Goal: Download file/media

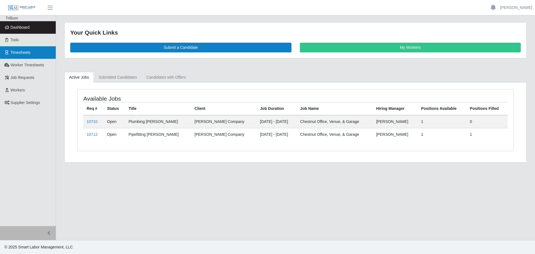
click at [21, 53] on span "Timesheets" at bounding box center [21, 52] width 20 height 4
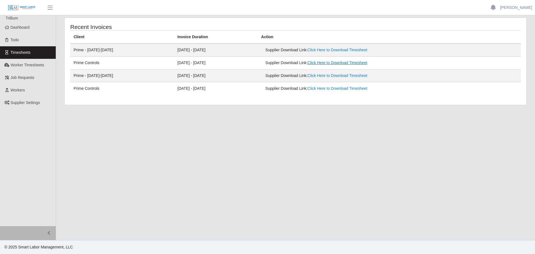
click at [342, 63] on link "Click Here to Download Timesheet" at bounding box center [337, 62] width 60 height 4
click at [337, 50] on link "Click Here to Download Timesheet" at bounding box center [337, 50] width 60 height 4
